Goal: Task Accomplishment & Management: Manage account settings

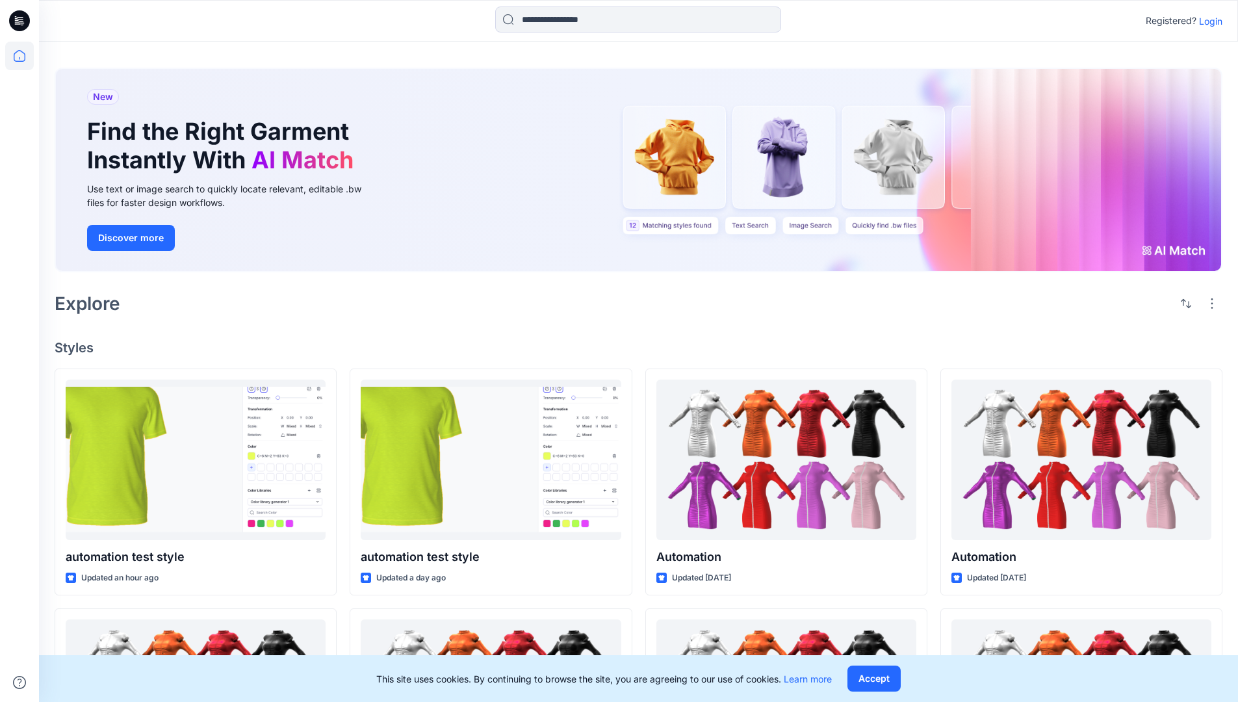
click at [1207, 21] on p "Login" at bounding box center [1210, 21] width 23 height 14
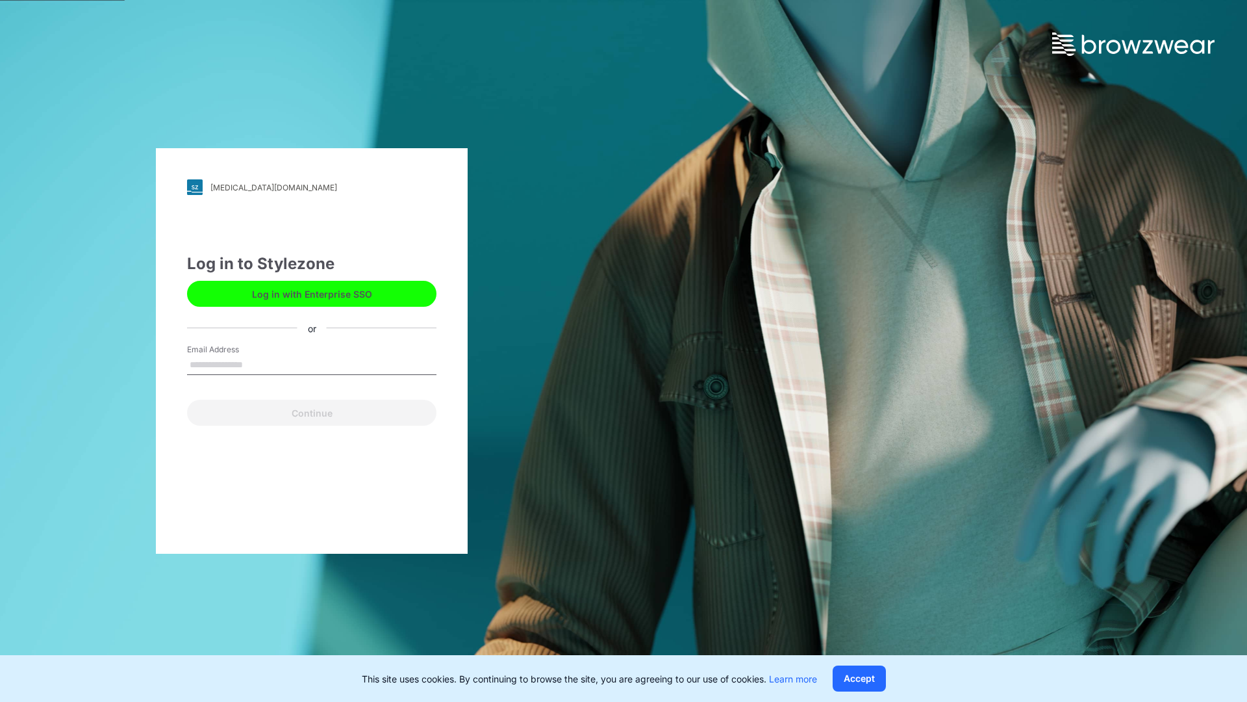
click at [257, 364] on input "Email Address" at bounding box center [311, 364] width 249 height 19
type input "**********"
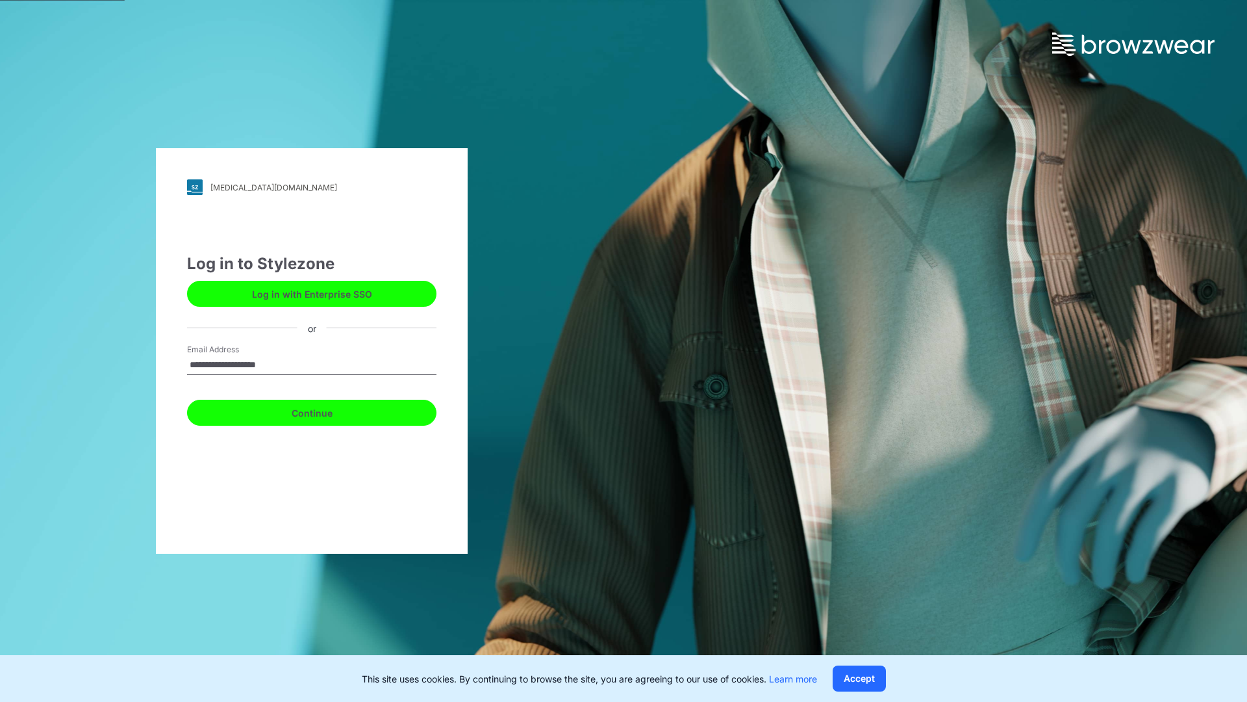
click at [326, 411] on button "Continue" at bounding box center [311, 413] width 249 height 26
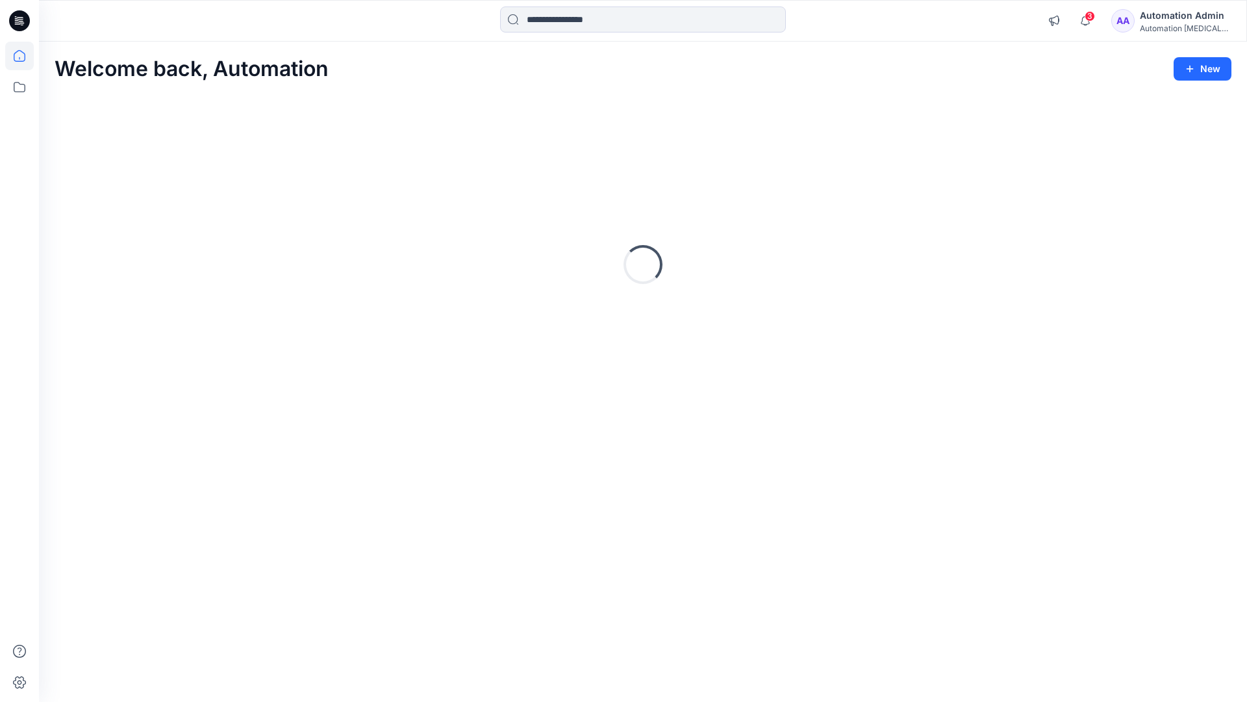
click at [25, 56] on icon at bounding box center [20, 56] width 12 height 12
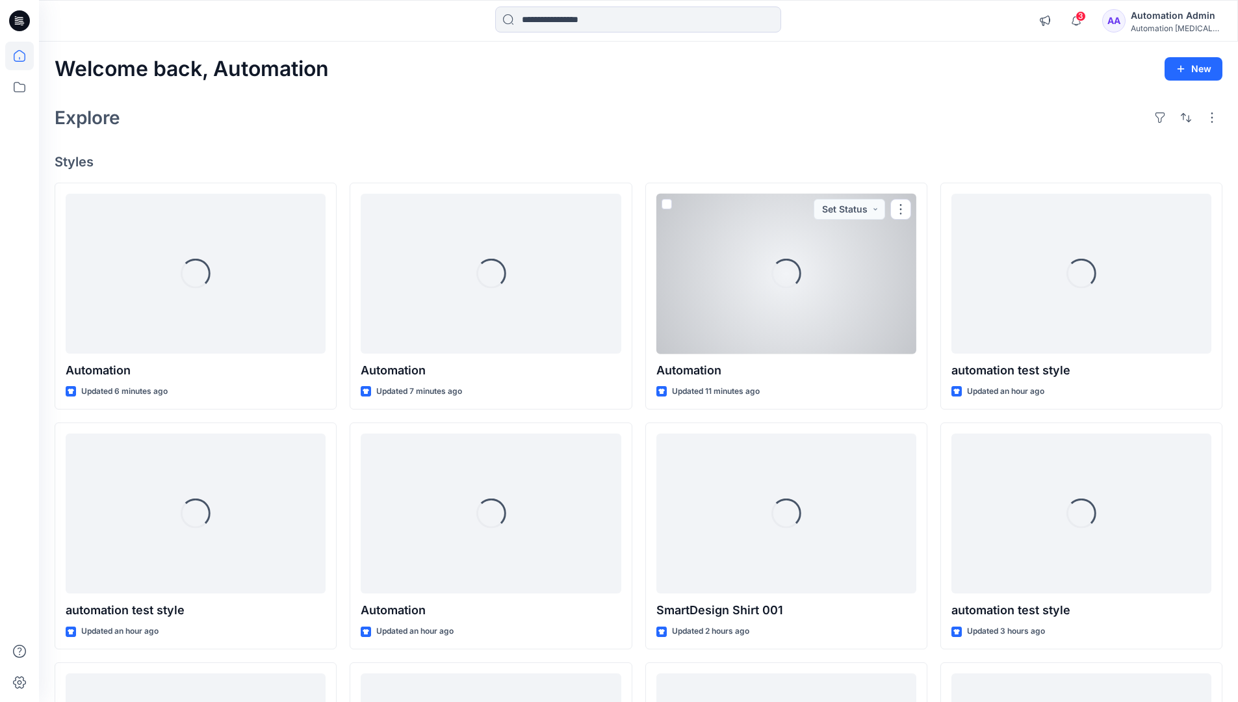
click at [1161, 15] on div "Automation Admin" at bounding box center [1176, 16] width 91 height 16
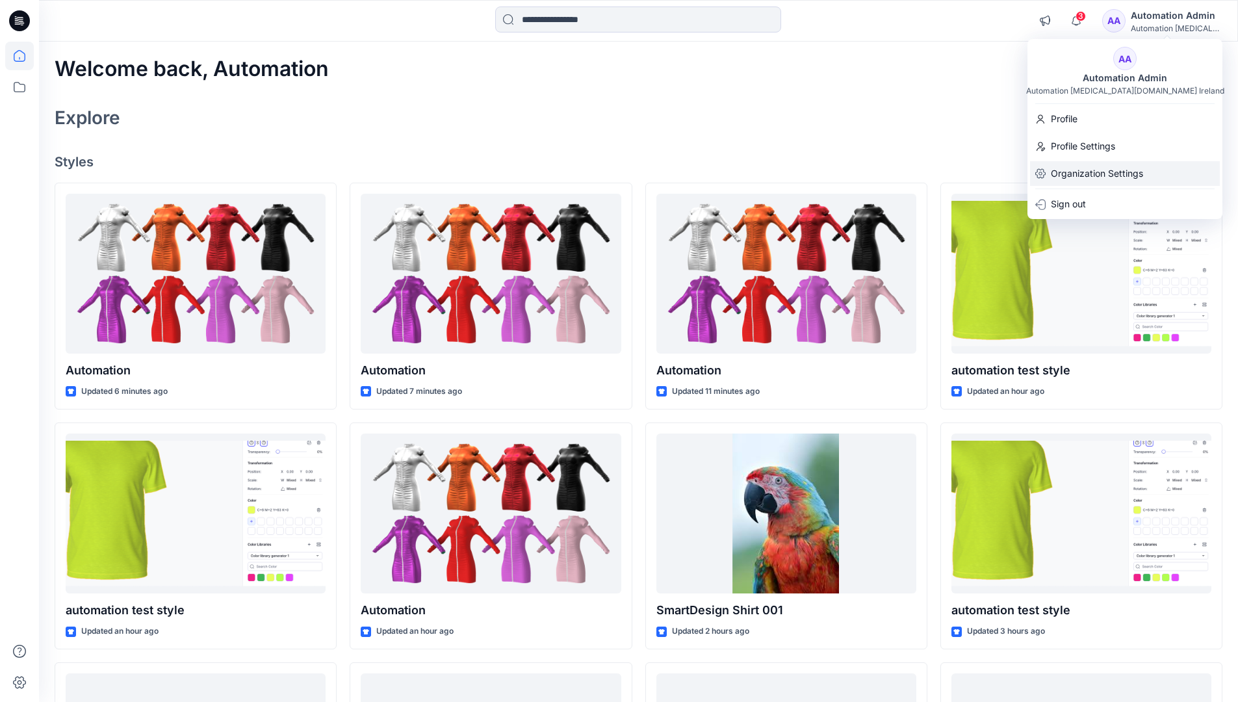
click at [1130, 175] on p "Organization Settings" at bounding box center [1097, 173] width 92 height 25
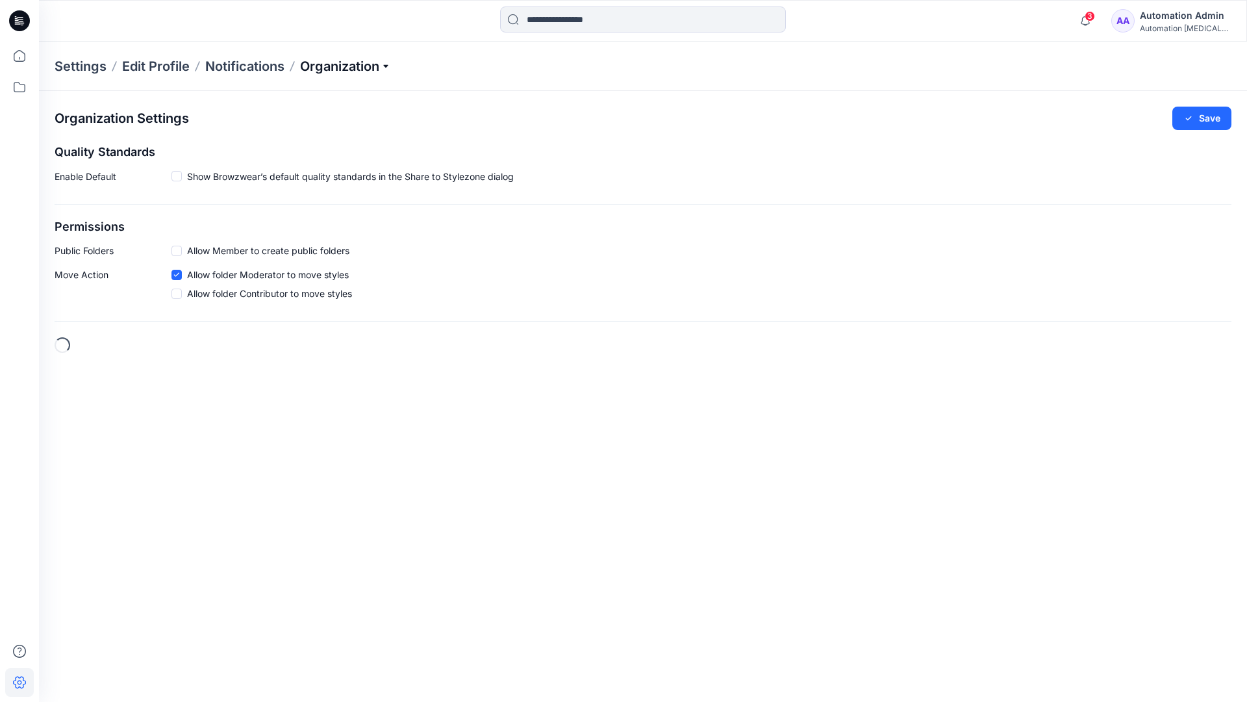
click at [373, 70] on p "Organization" at bounding box center [345, 66] width 91 height 18
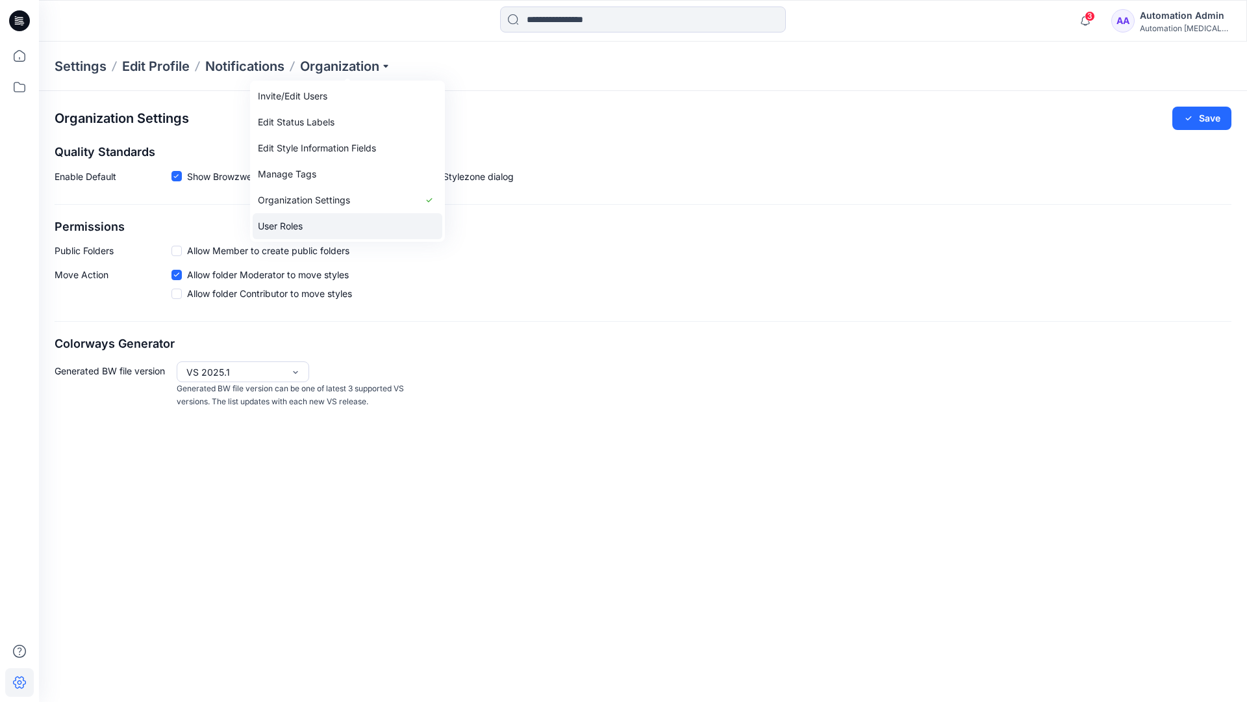
click at [346, 222] on link "User Roles" at bounding box center [348, 226] width 190 height 26
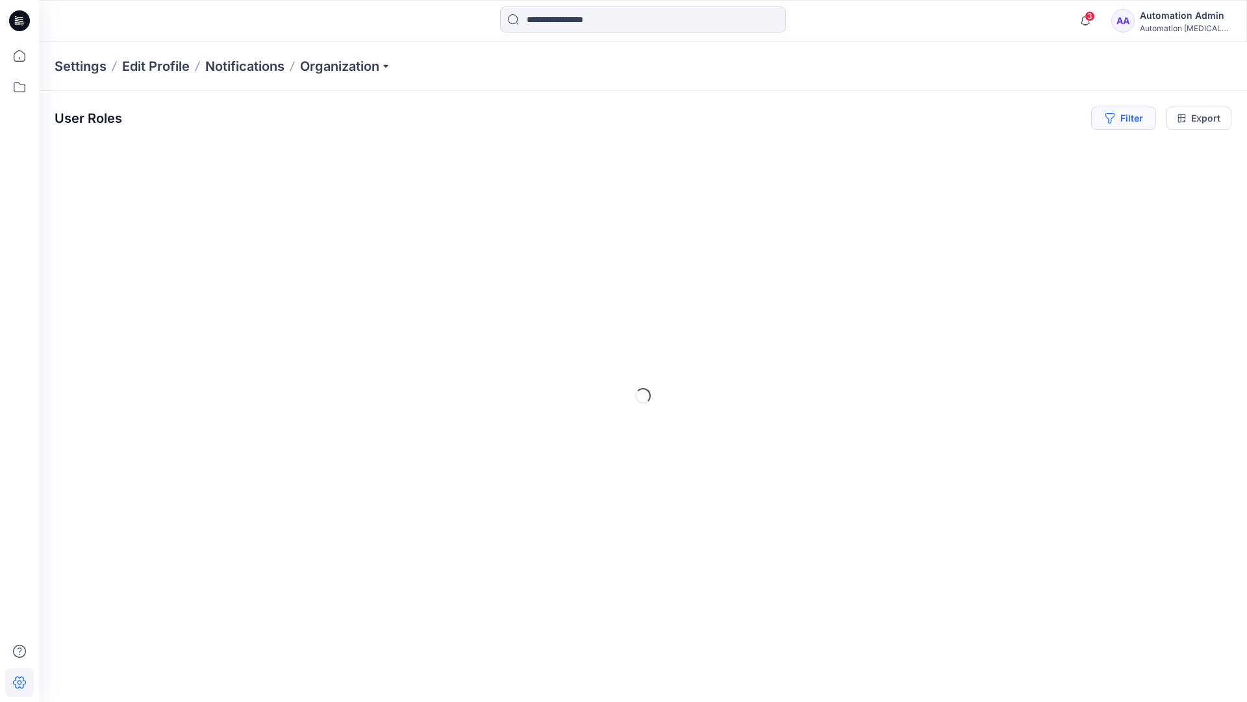
click at [1134, 123] on button "Filter" at bounding box center [1124, 118] width 65 height 23
type input "*****"
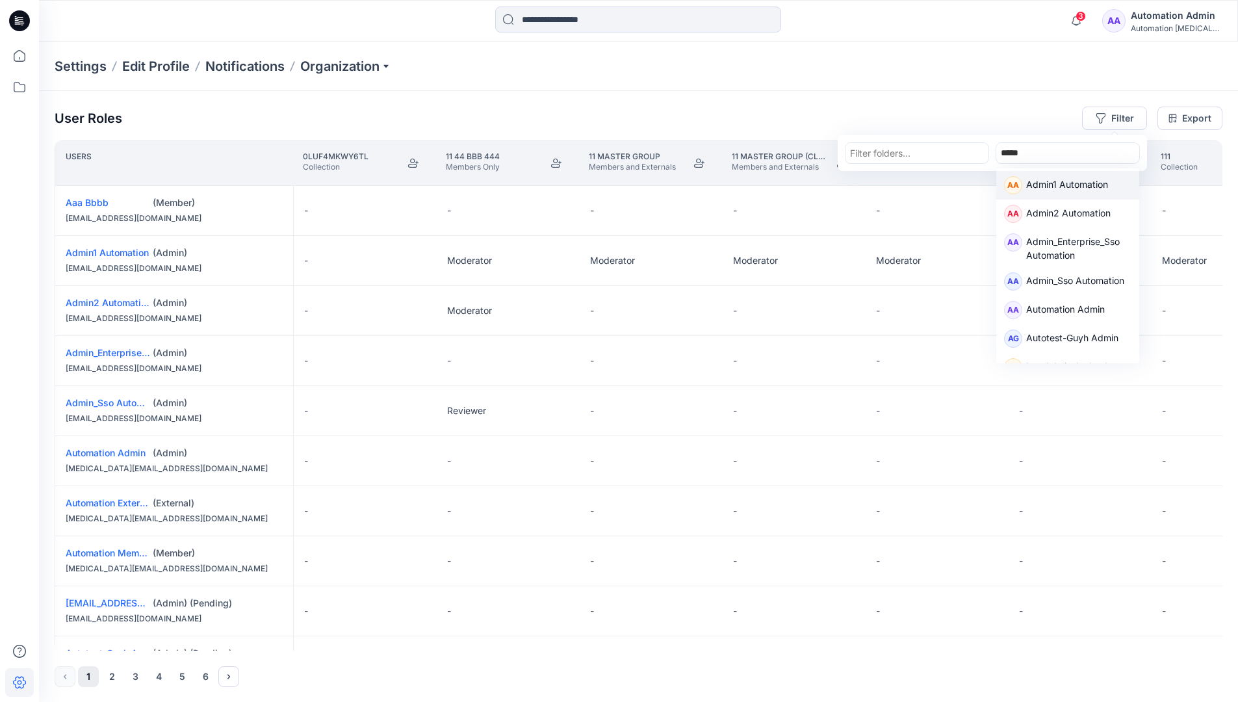
click at [1050, 181] on p "Admin1 Automation" at bounding box center [1067, 185] width 82 height 17
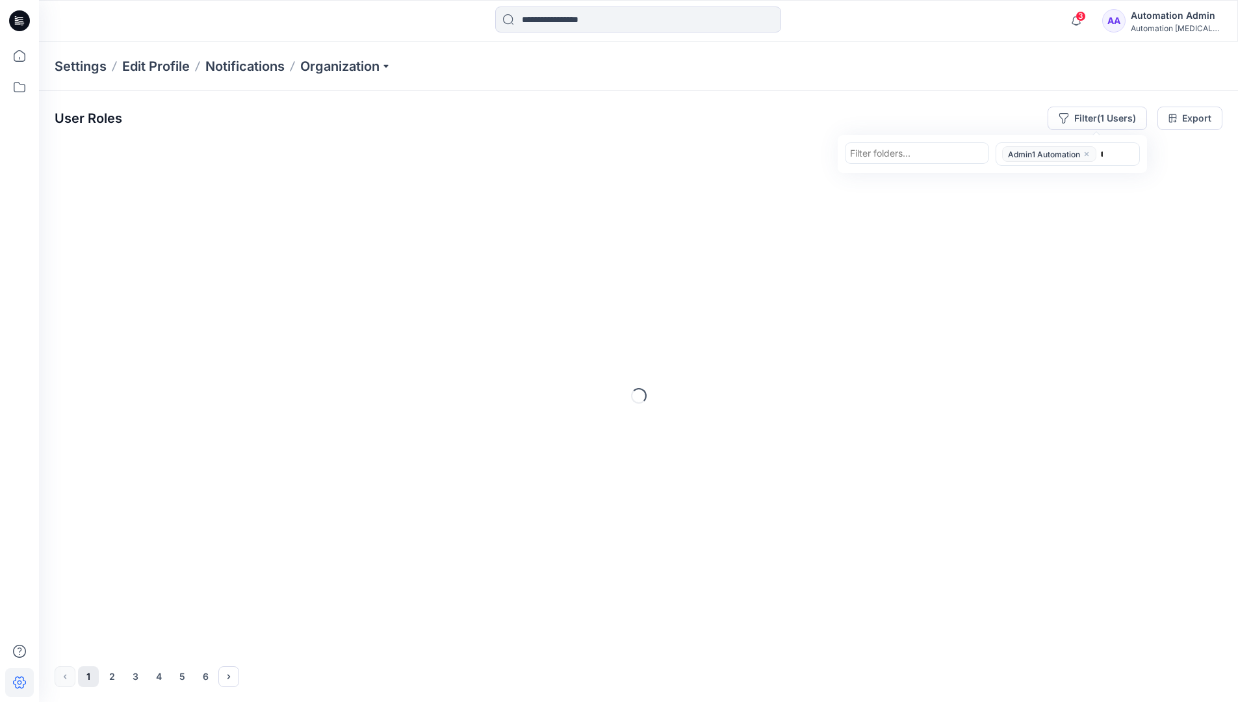
type input "******"
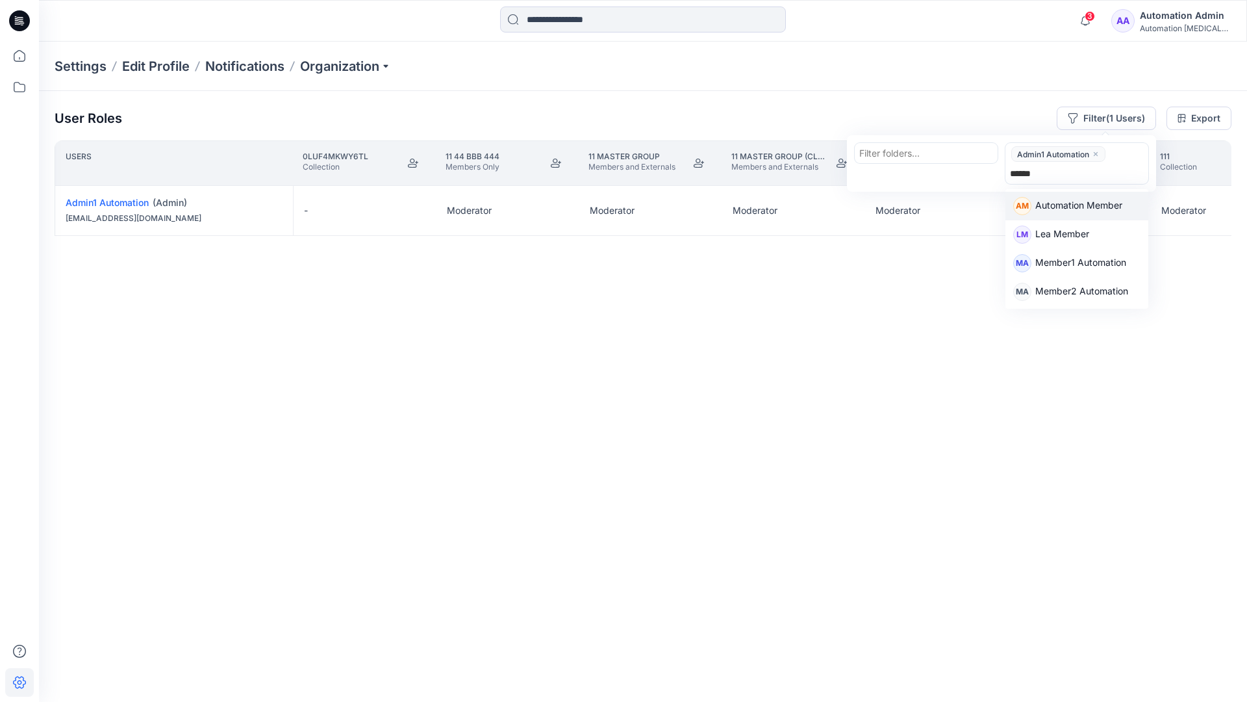
click at [1086, 203] on p "Automation Member" at bounding box center [1079, 206] width 87 height 17
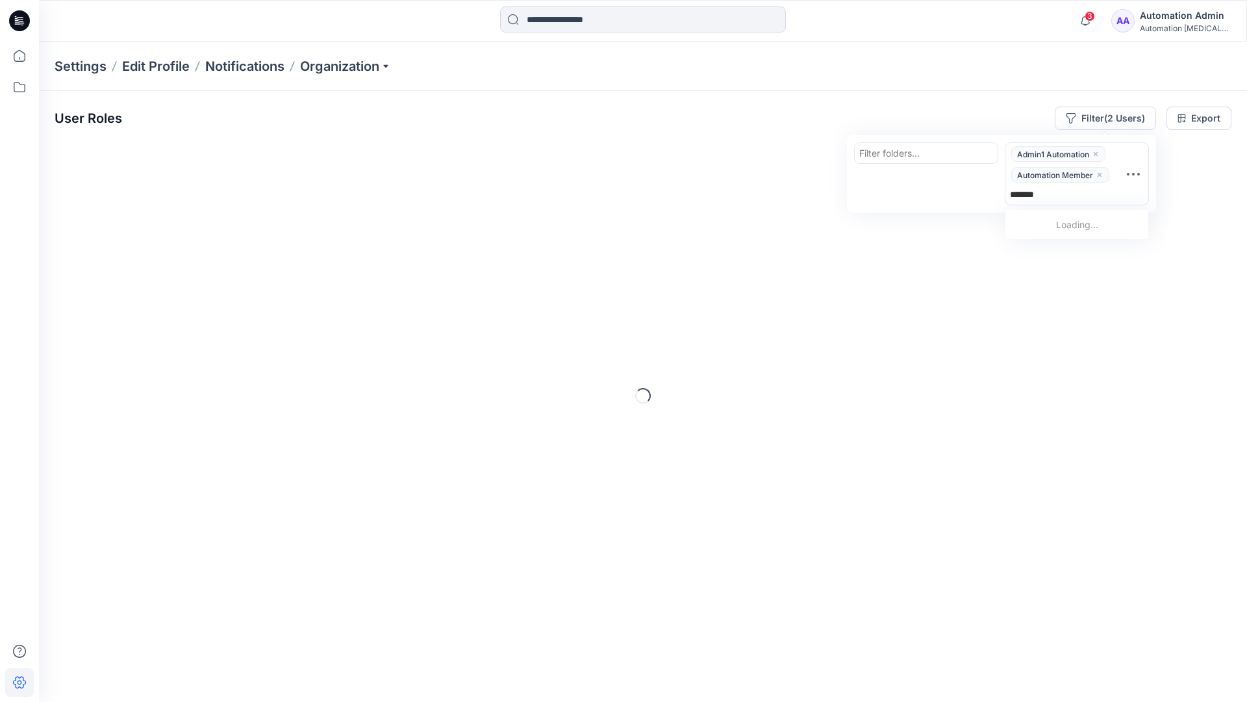
type input "********"
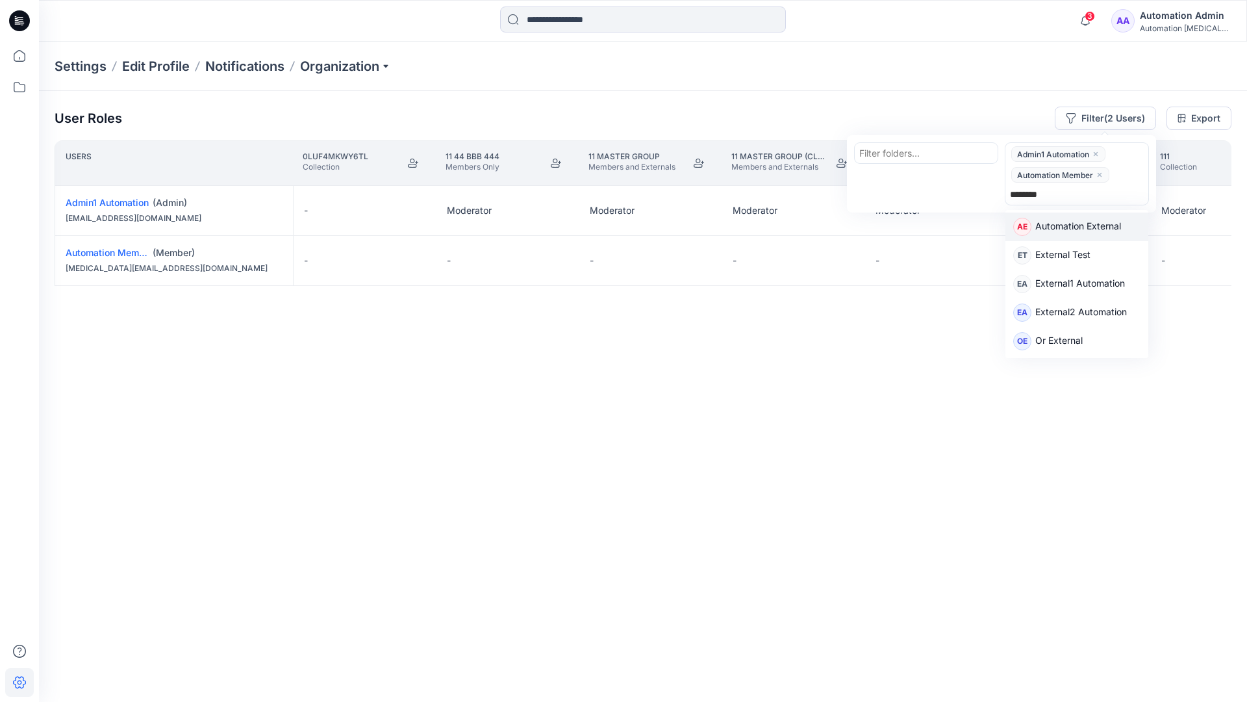
click at [1098, 230] on p "Automation External" at bounding box center [1079, 227] width 86 height 17
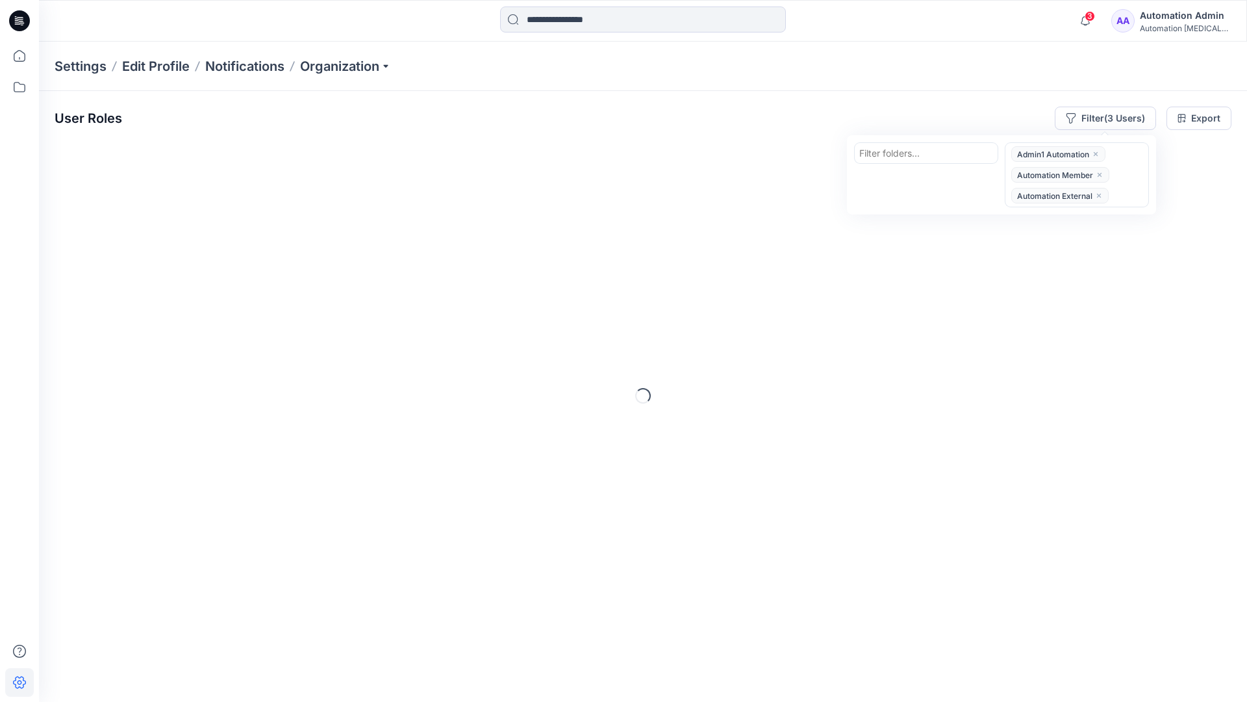
click at [892, 109] on div "User Roles Filter (3 Users) Filter folders... option Automation External, selec…" at bounding box center [643, 118] width 1177 height 23
click at [1093, 116] on button "Filter (3 Users)" at bounding box center [1105, 118] width 101 height 23
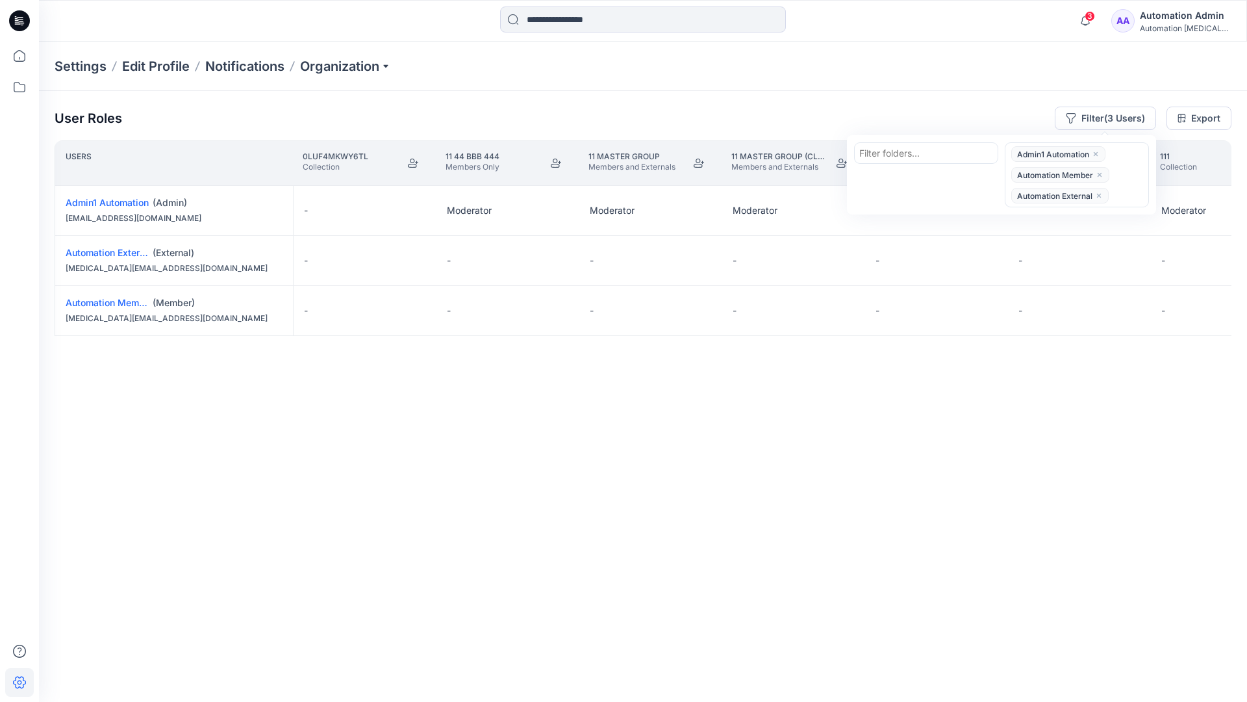
click at [900, 151] on div at bounding box center [927, 153] width 134 height 16
type input "******"
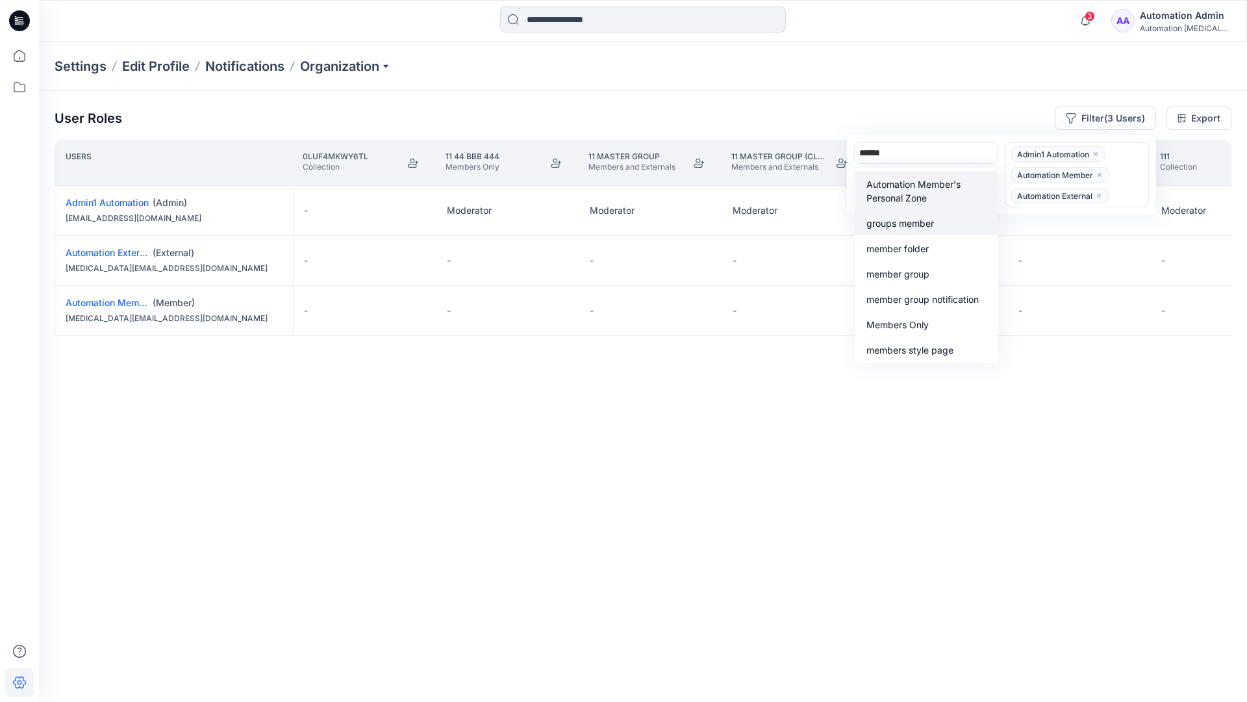
click at [924, 215] on div "groups member" at bounding box center [926, 222] width 127 height 15
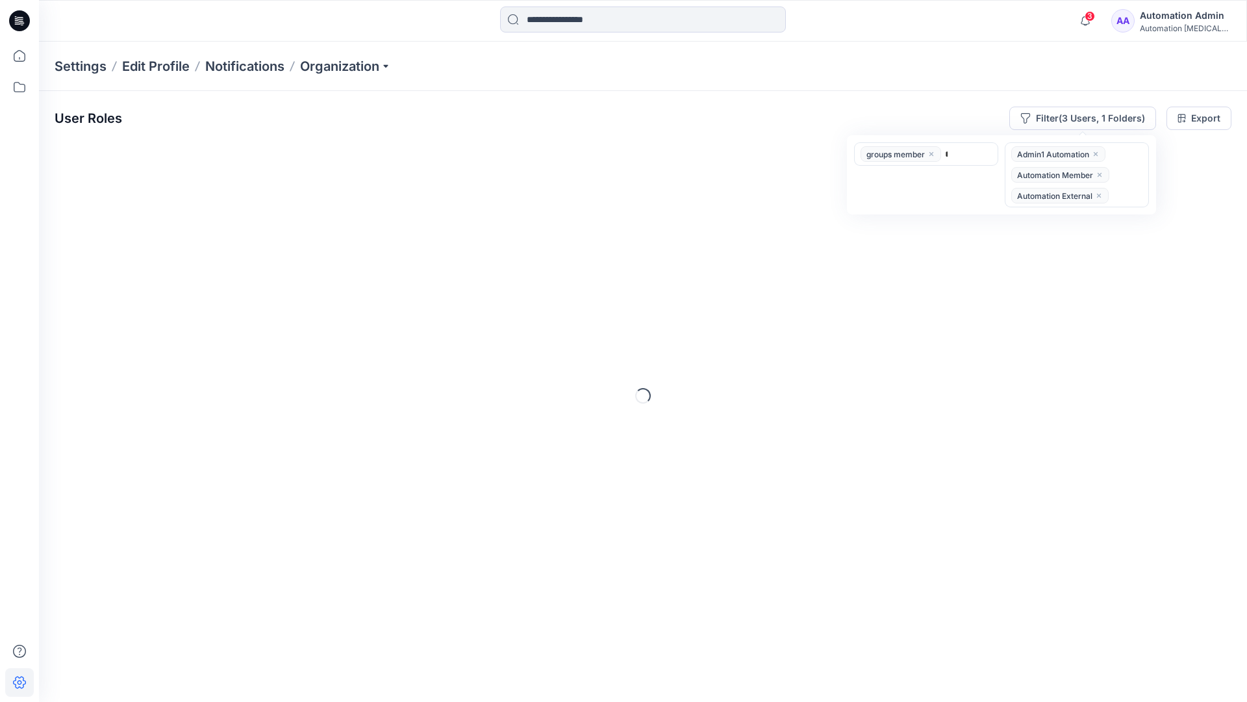
type input "*****"
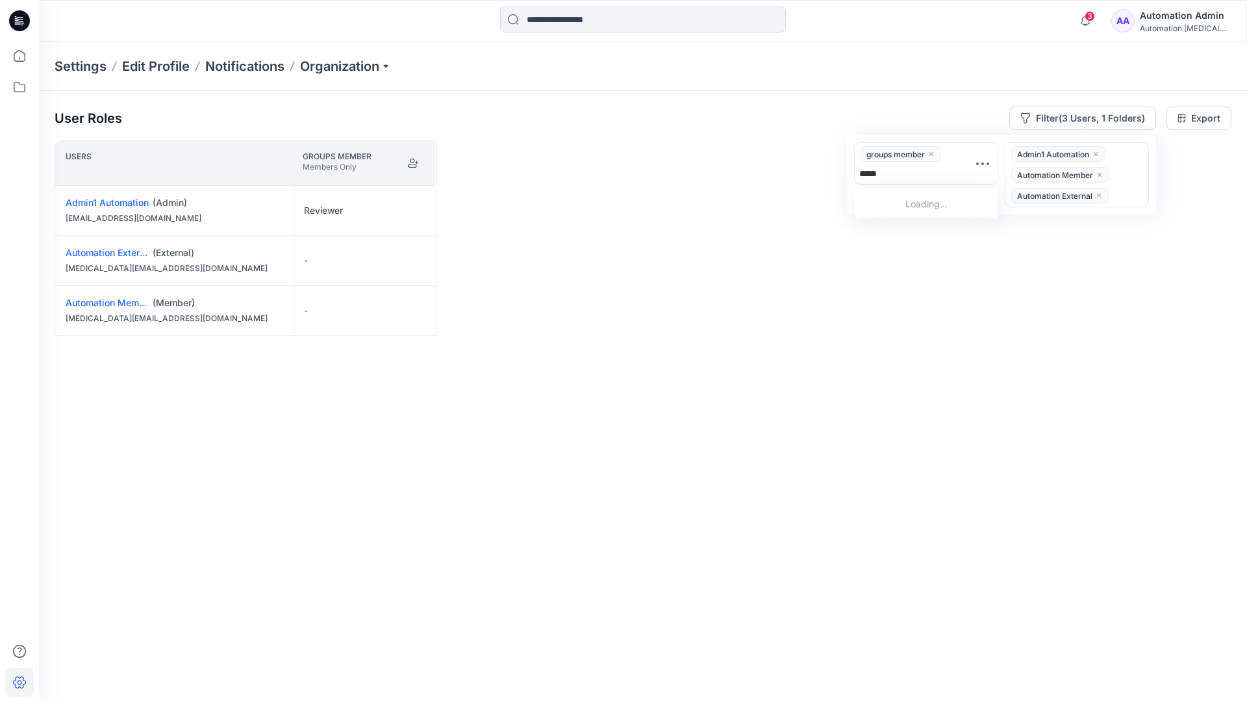
scroll to position [140, 0]
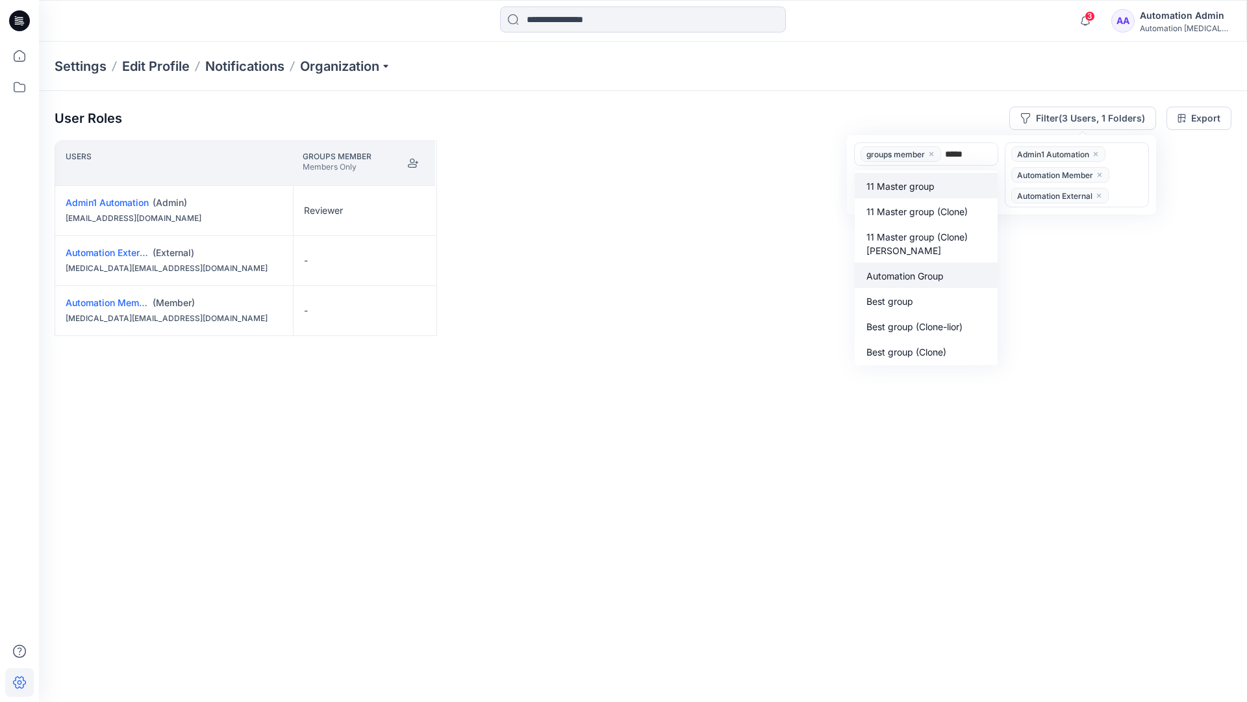
click at [914, 272] on p "Automation Group" at bounding box center [905, 276] width 77 height 14
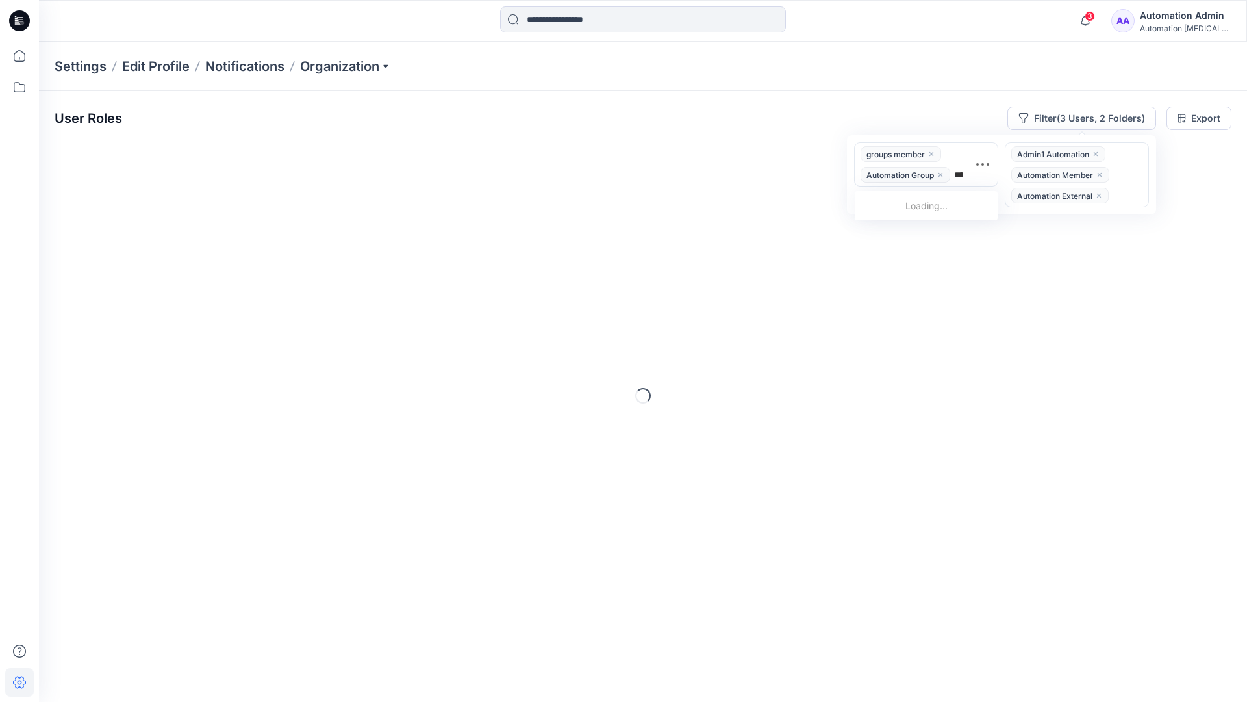
type input "******"
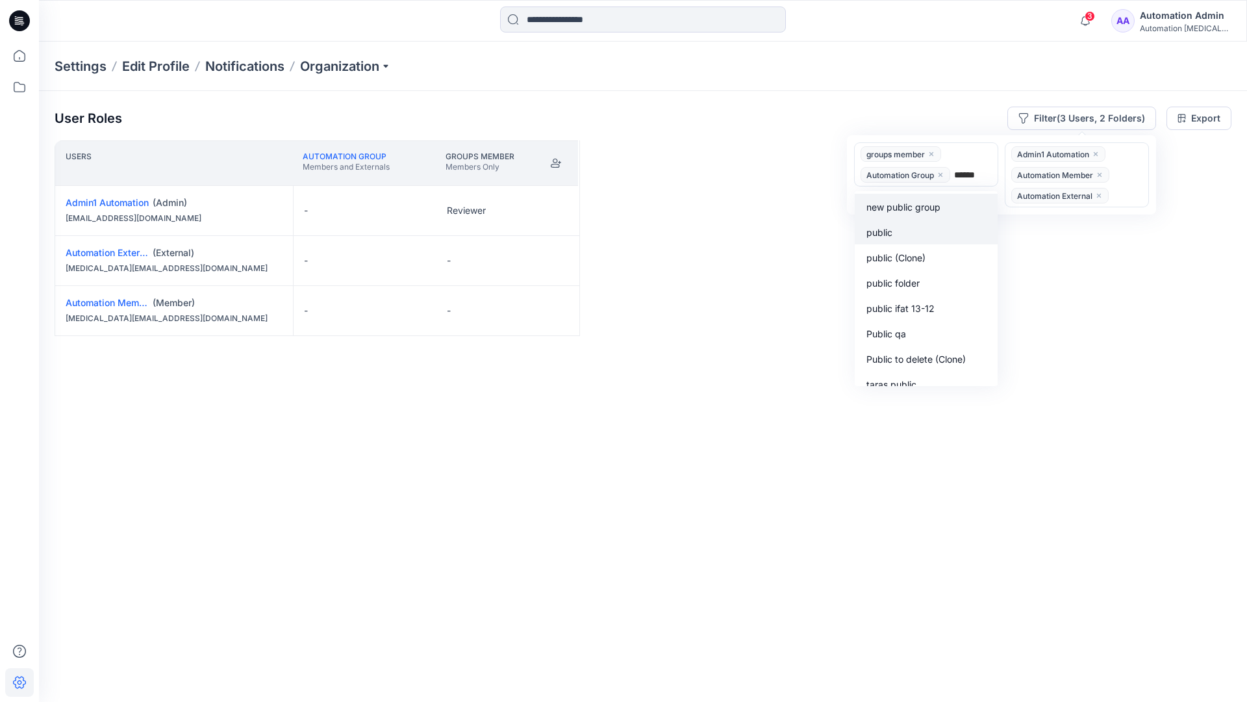
click at [901, 228] on div "public" at bounding box center [926, 231] width 127 height 15
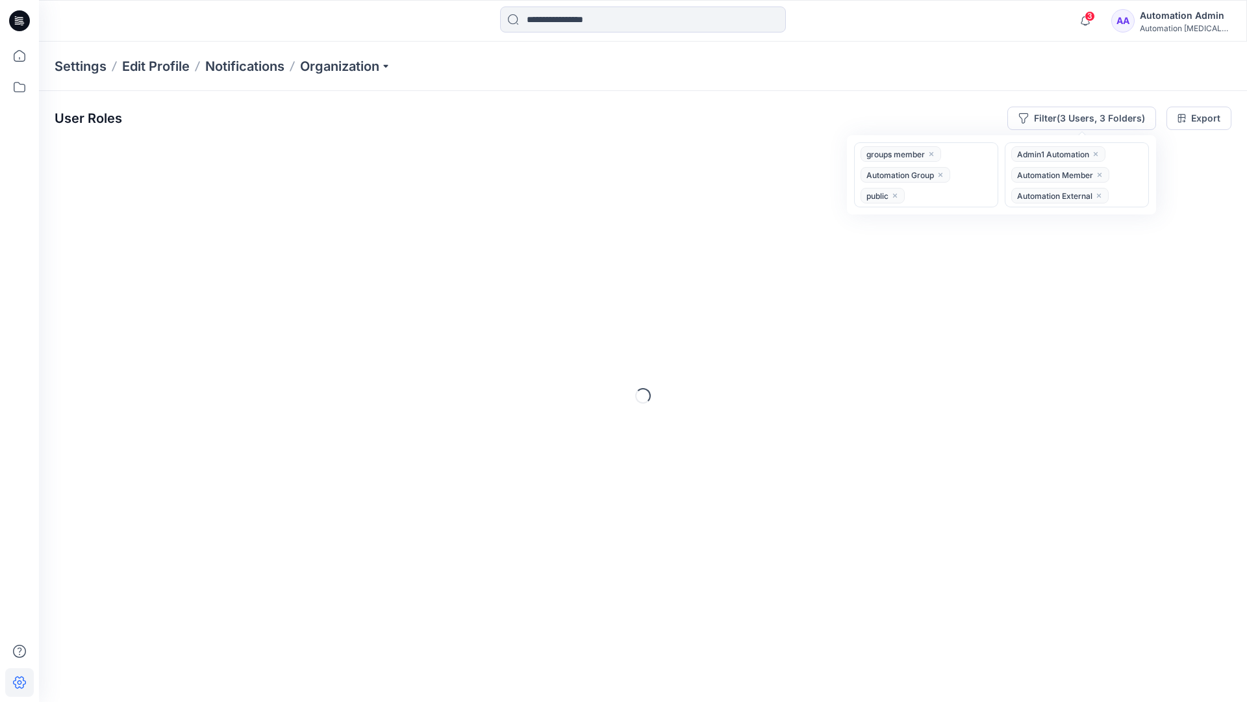
click at [728, 96] on div "User Roles Filter (3 Users, 3 Folders) option public, selected. groups member A…" at bounding box center [643, 378] width 1209 height 575
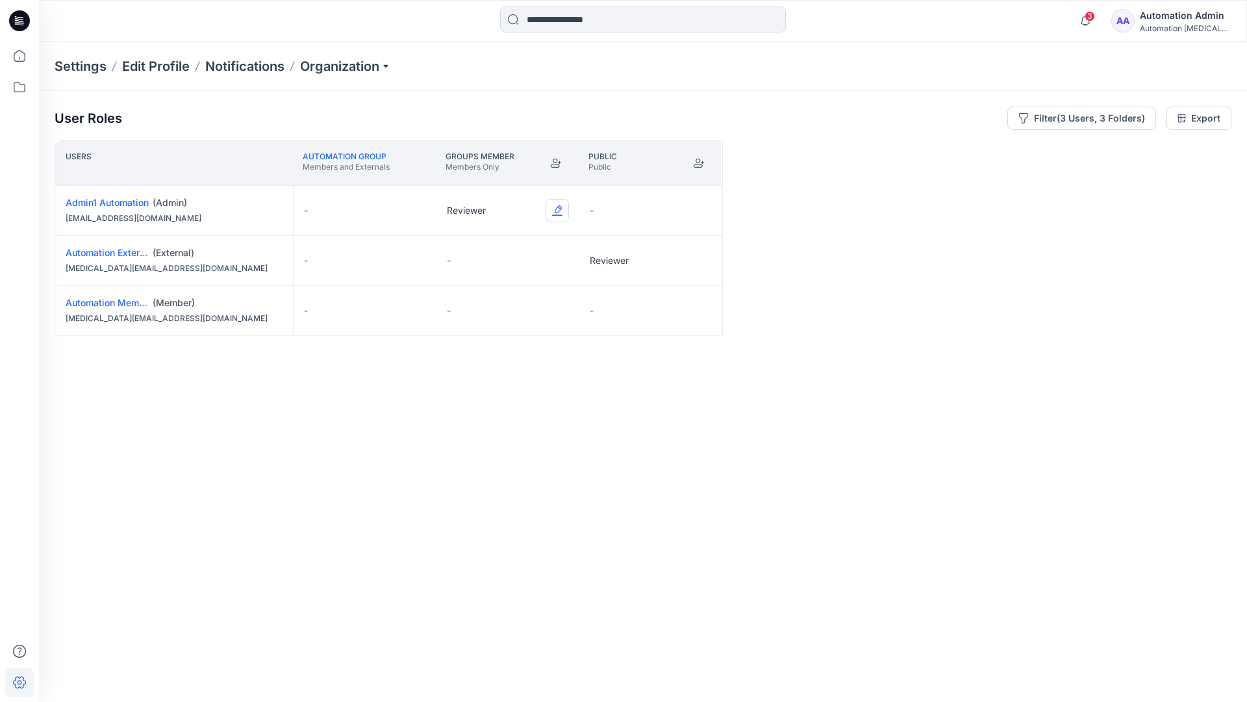
click at [559, 209] on button "Edit Role" at bounding box center [557, 210] width 23 height 23
click at [509, 262] on button "Reviewer" at bounding box center [496, 264] width 140 height 23
click at [700, 259] on button "Edit Role" at bounding box center [700, 260] width 23 height 23
click at [656, 315] on button "Reviewer" at bounding box center [639, 314] width 140 height 23
click at [699, 312] on button "Edit Role" at bounding box center [700, 310] width 23 height 23
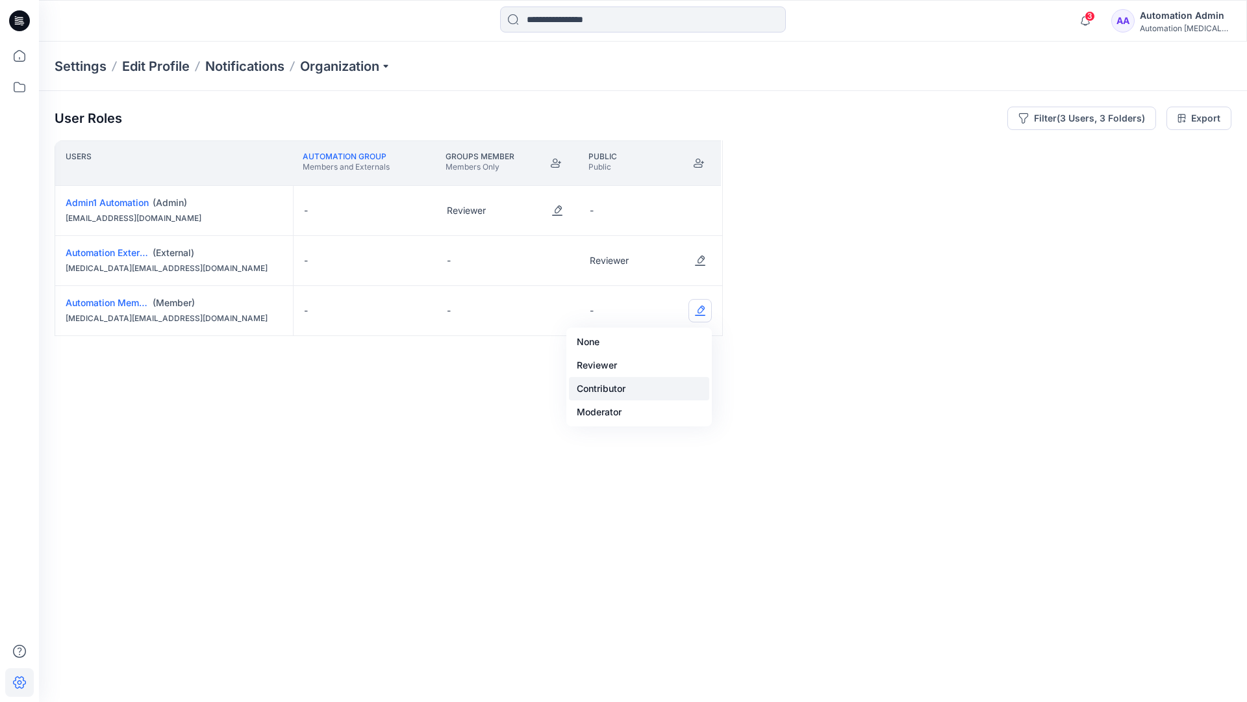
click at [657, 377] on button "Contributor" at bounding box center [639, 388] width 140 height 23
click at [697, 311] on button "Edit Role" at bounding box center [700, 310] width 23 height 23
click at [667, 341] on button "None" at bounding box center [639, 341] width 140 height 23
click at [559, 252] on button "Edit Role" at bounding box center [557, 260] width 23 height 23
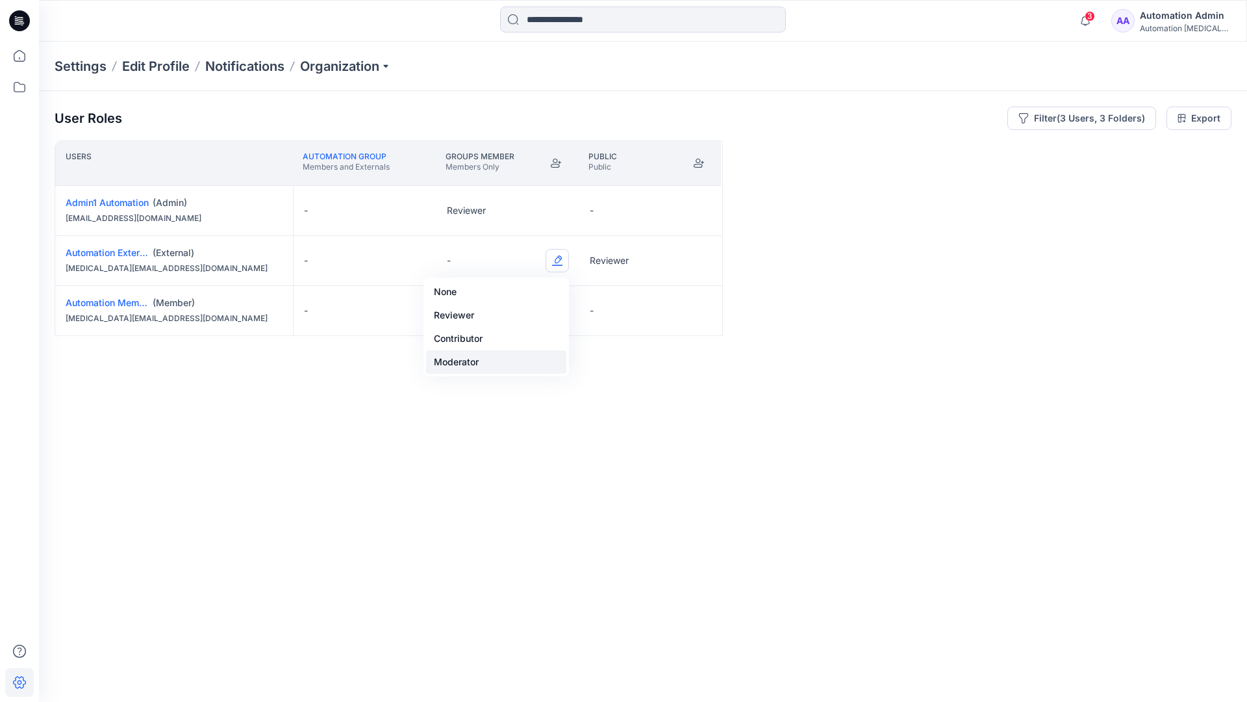
click at [512, 355] on button "Moderator" at bounding box center [496, 361] width 140 height 23
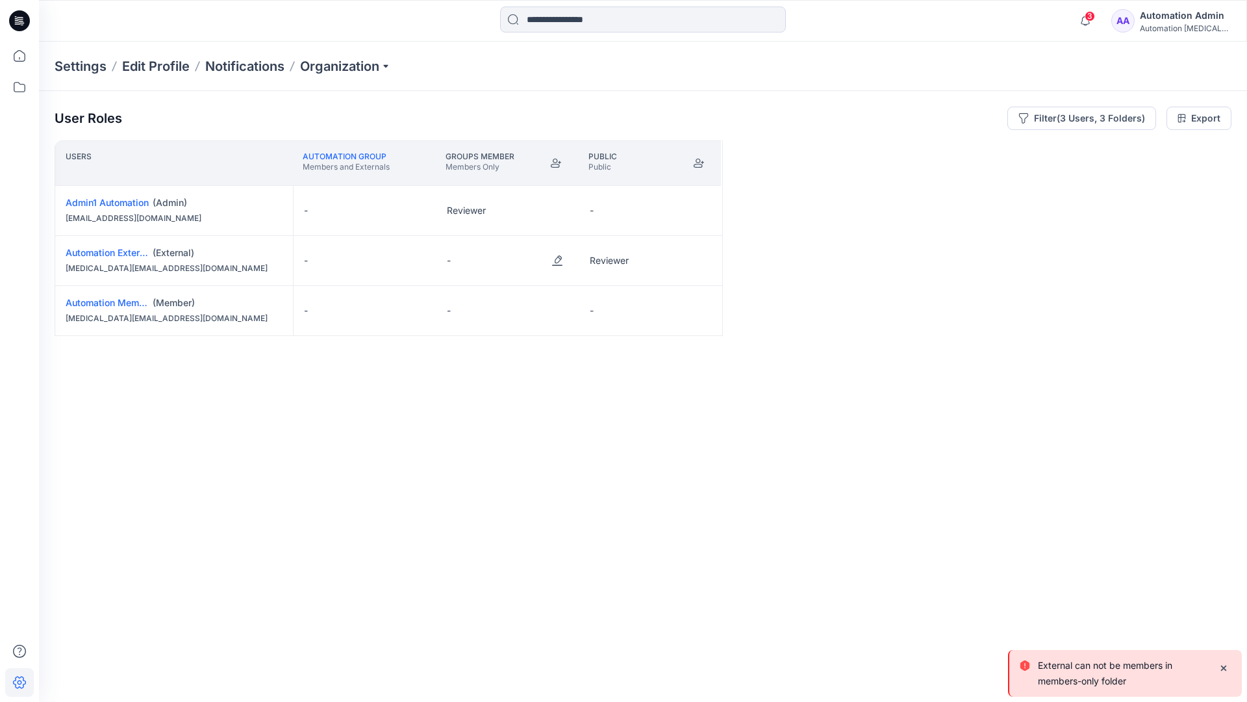
click at [1075, 678] on p "External can not be members in members-only folder" at bounding box center [1123, 673] width 170 height 31
click at [1196, 14] on div "Automation Admin" at bounding box center [1185, 16] width 91 height 16
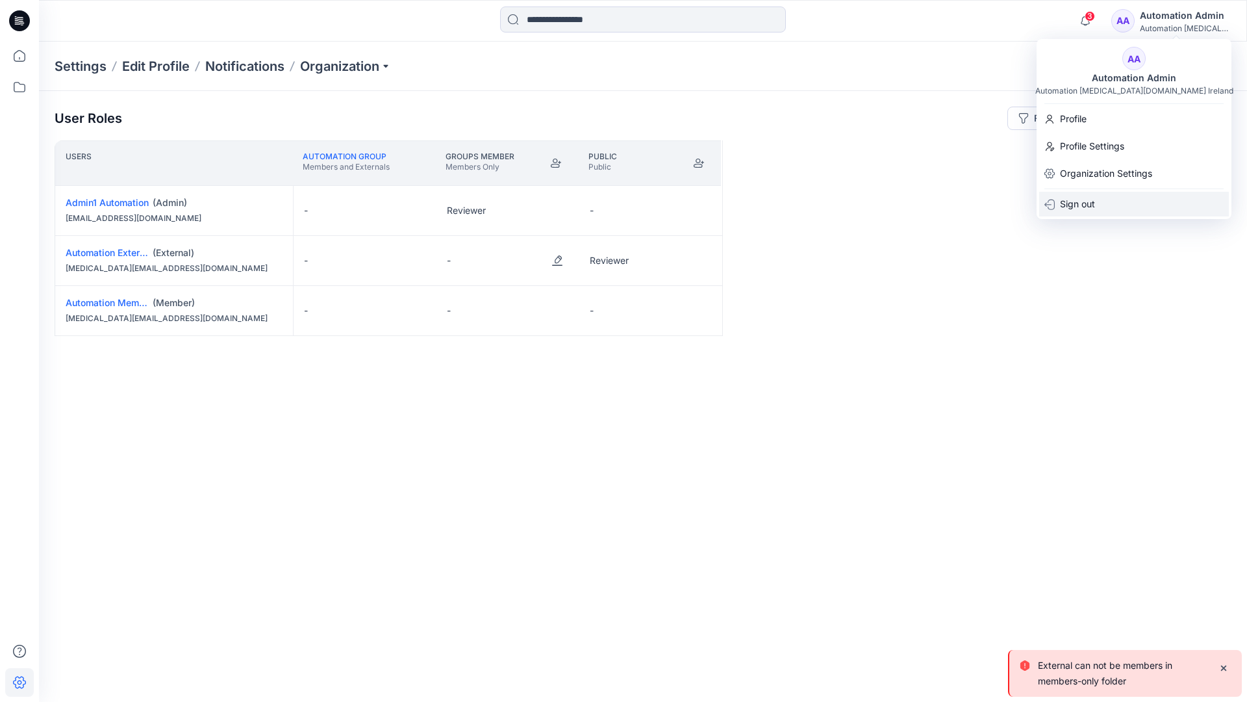
click at [1140, 196] on div "Sign out" at bounding box center [1135, 204] width 190 height 25
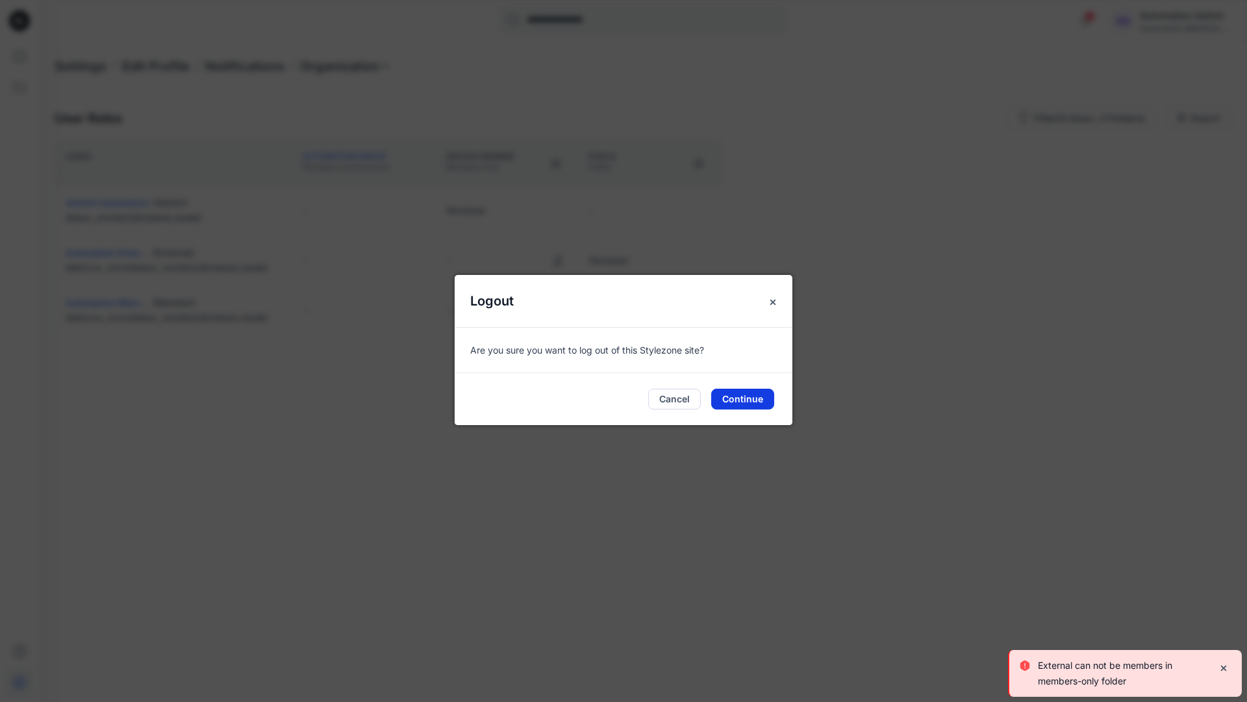
click at [755, 402] on button "Continue" at bounding box center [742, 399] width 63 height 21
